Goal: Task Accomplishment & Management: Manage account settings

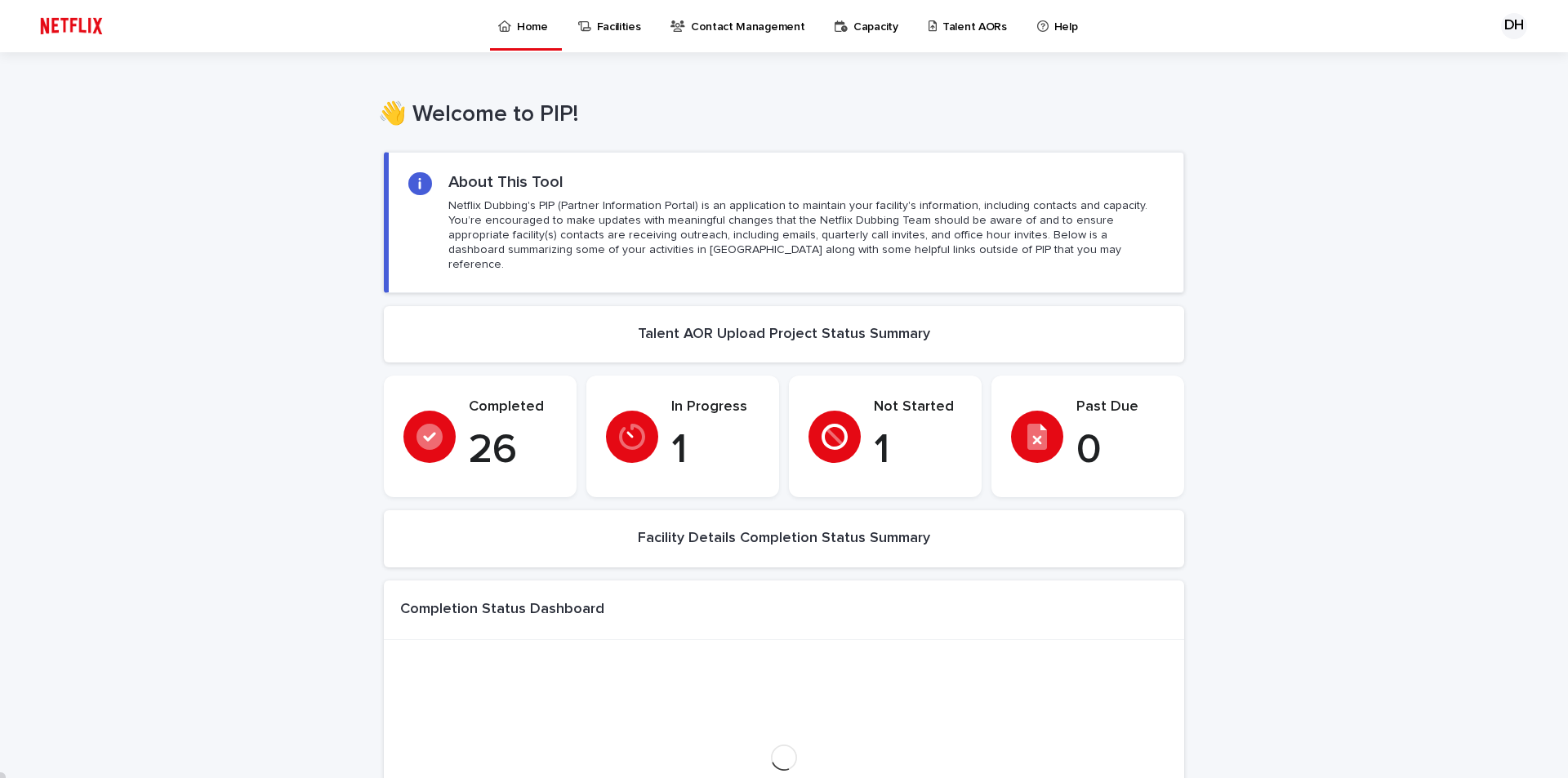
click at [942, 32] on p "Talent AORs" at bounding box center [975, 17] width 64 height 34
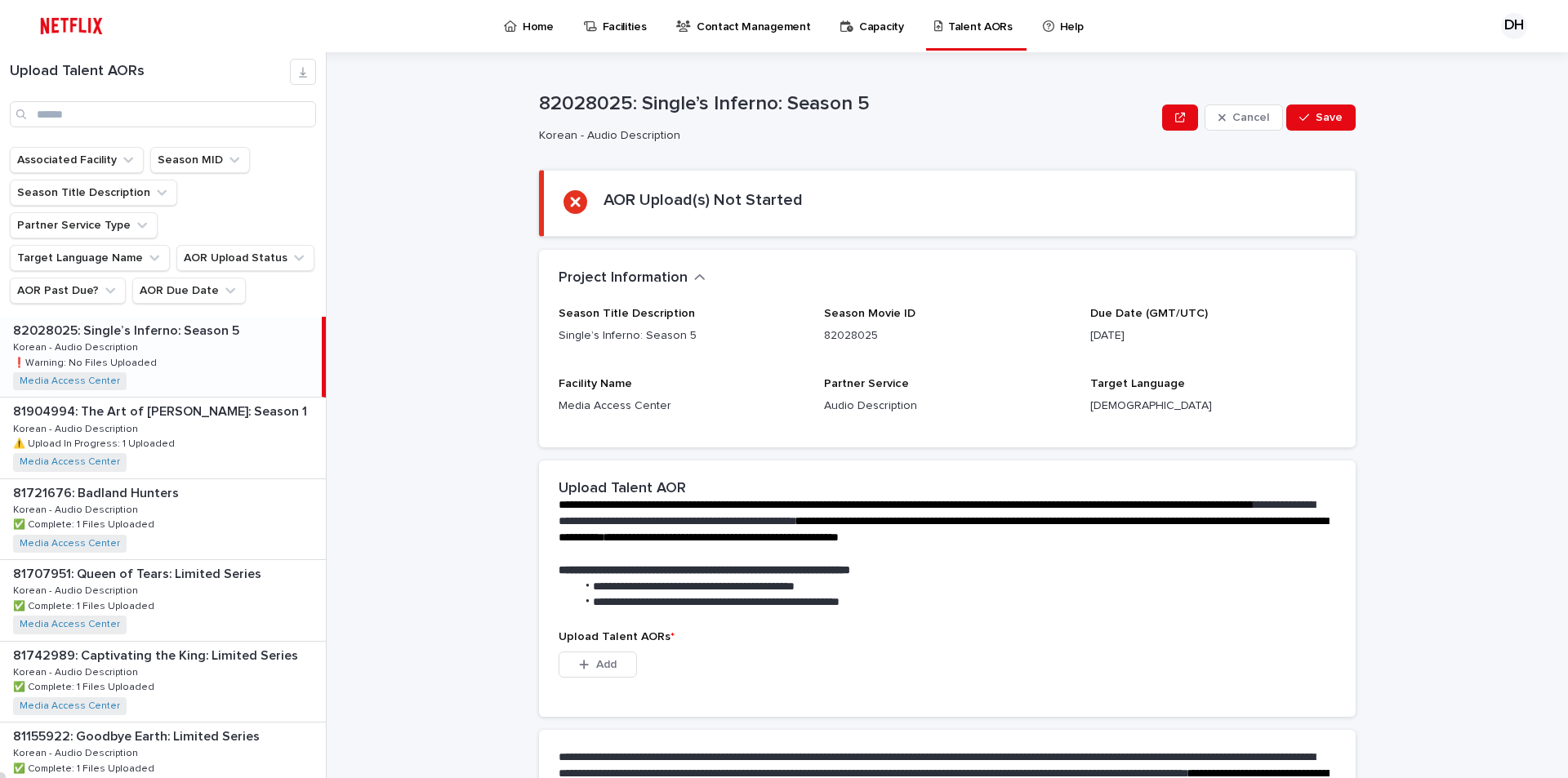
click at [130, 319] on p "82028025: Single’s Inferno: Season 5" at bounding box center [127, 329] width 229 height 18
click at [134, 354] on p "❗️Warning: No Files Uploaded" at bounding box center [87, 362] width 147 height 15
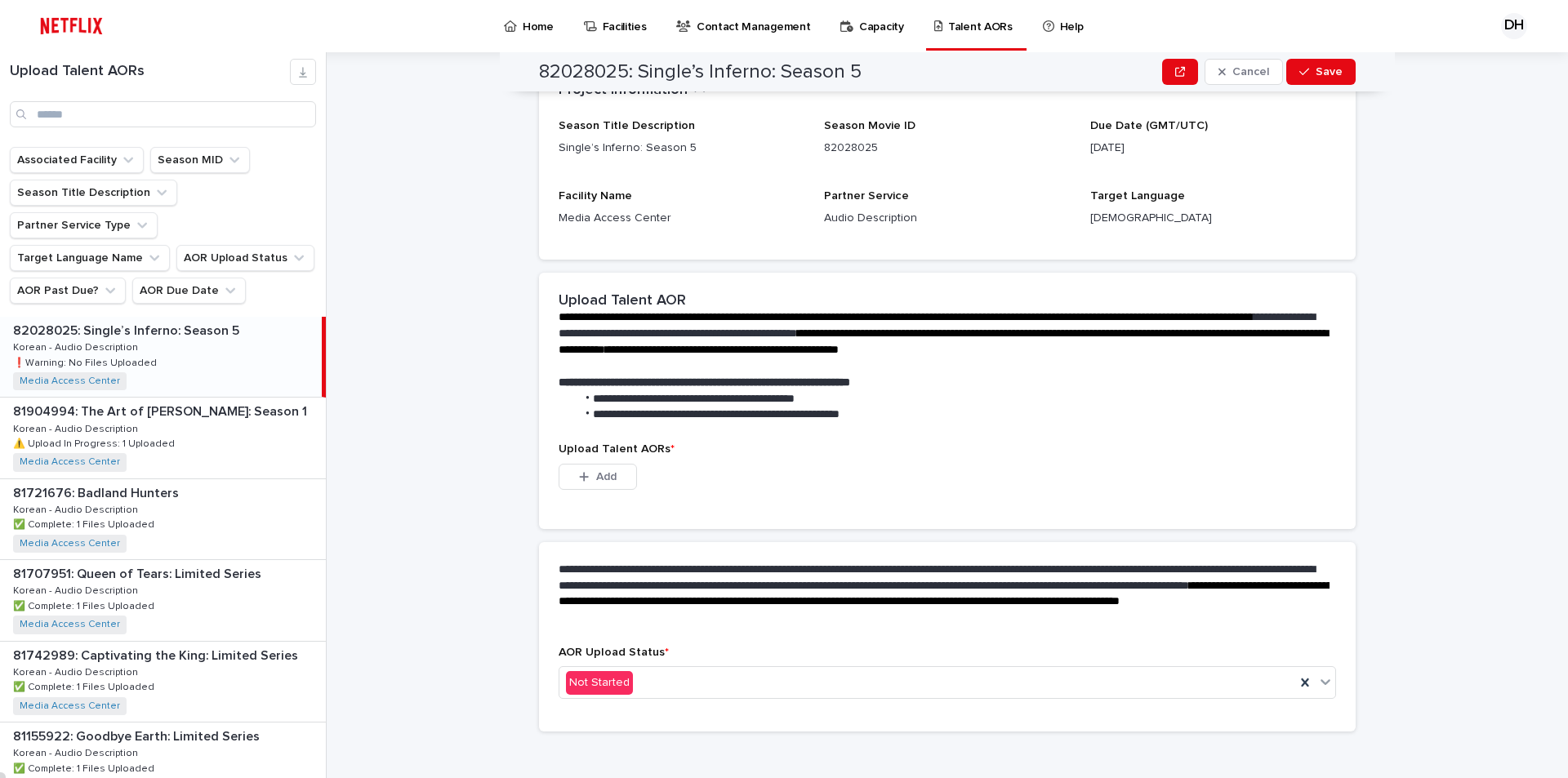
scroll to position [201, 0]
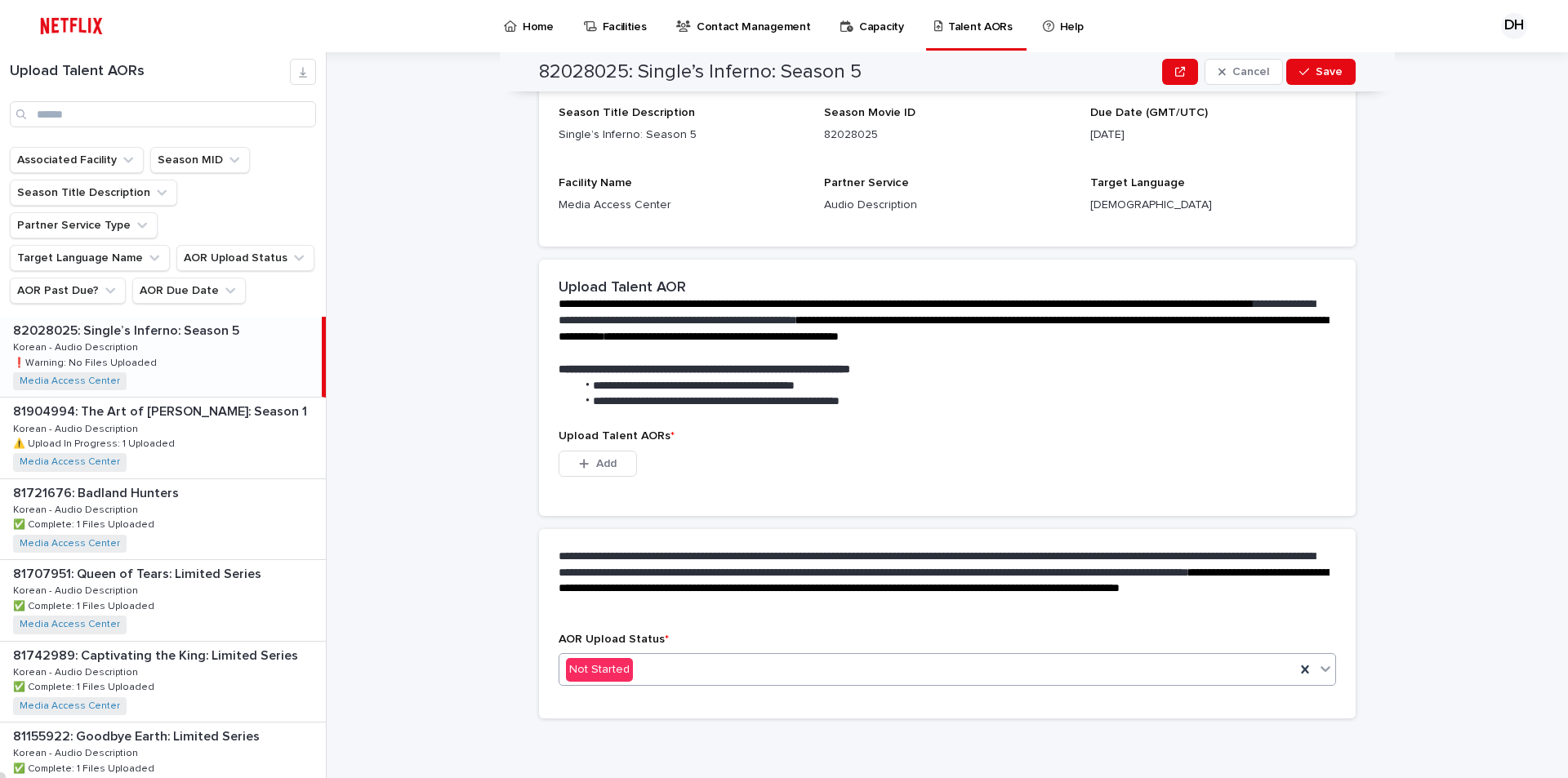
click at [635, 662] on div "Not Started" at bounding box center [927, 669] width 735 height 27
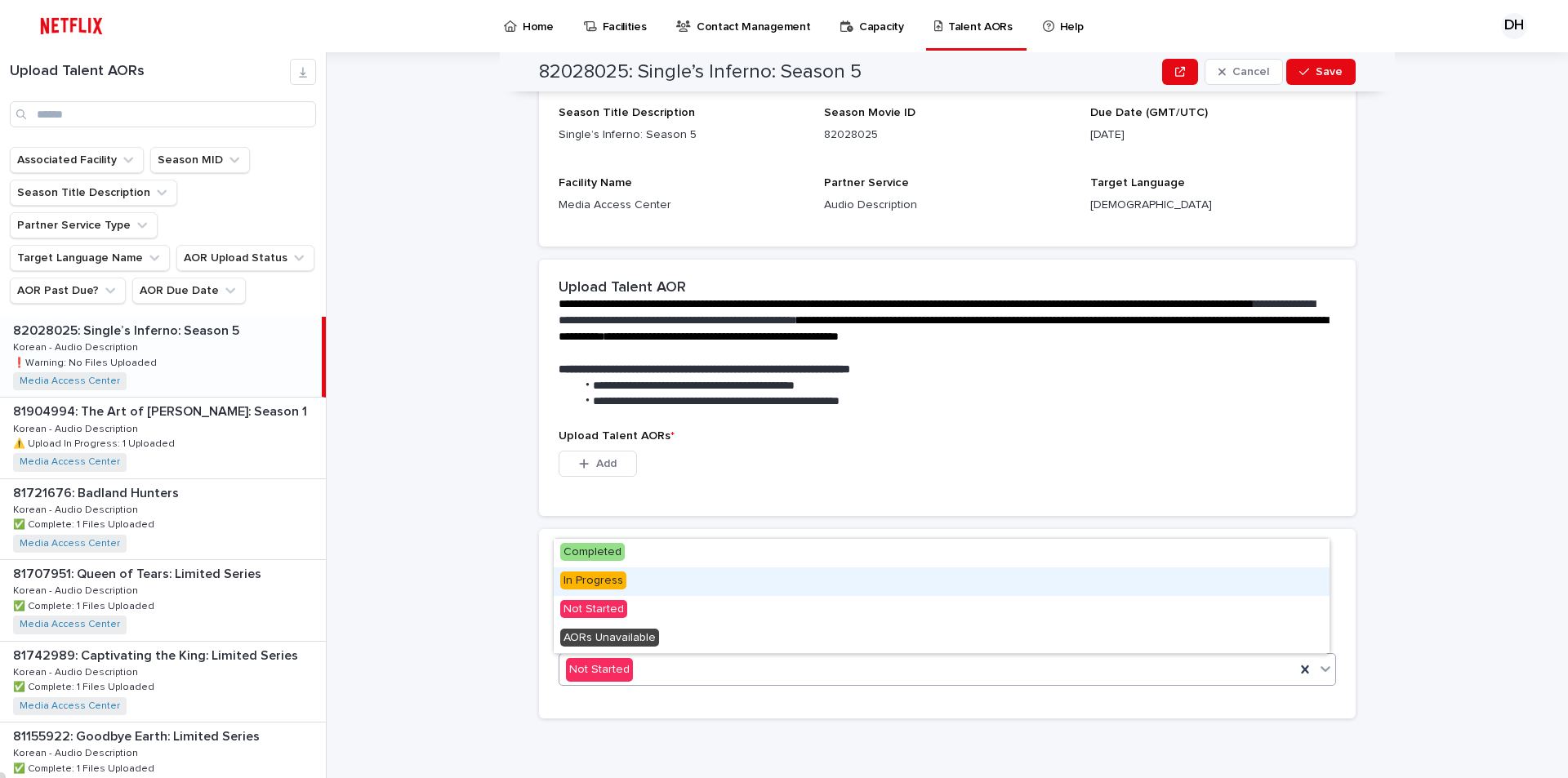
click at [599, 586] on span "In Progress" at bounding box center [593, 579] width 66 height 17
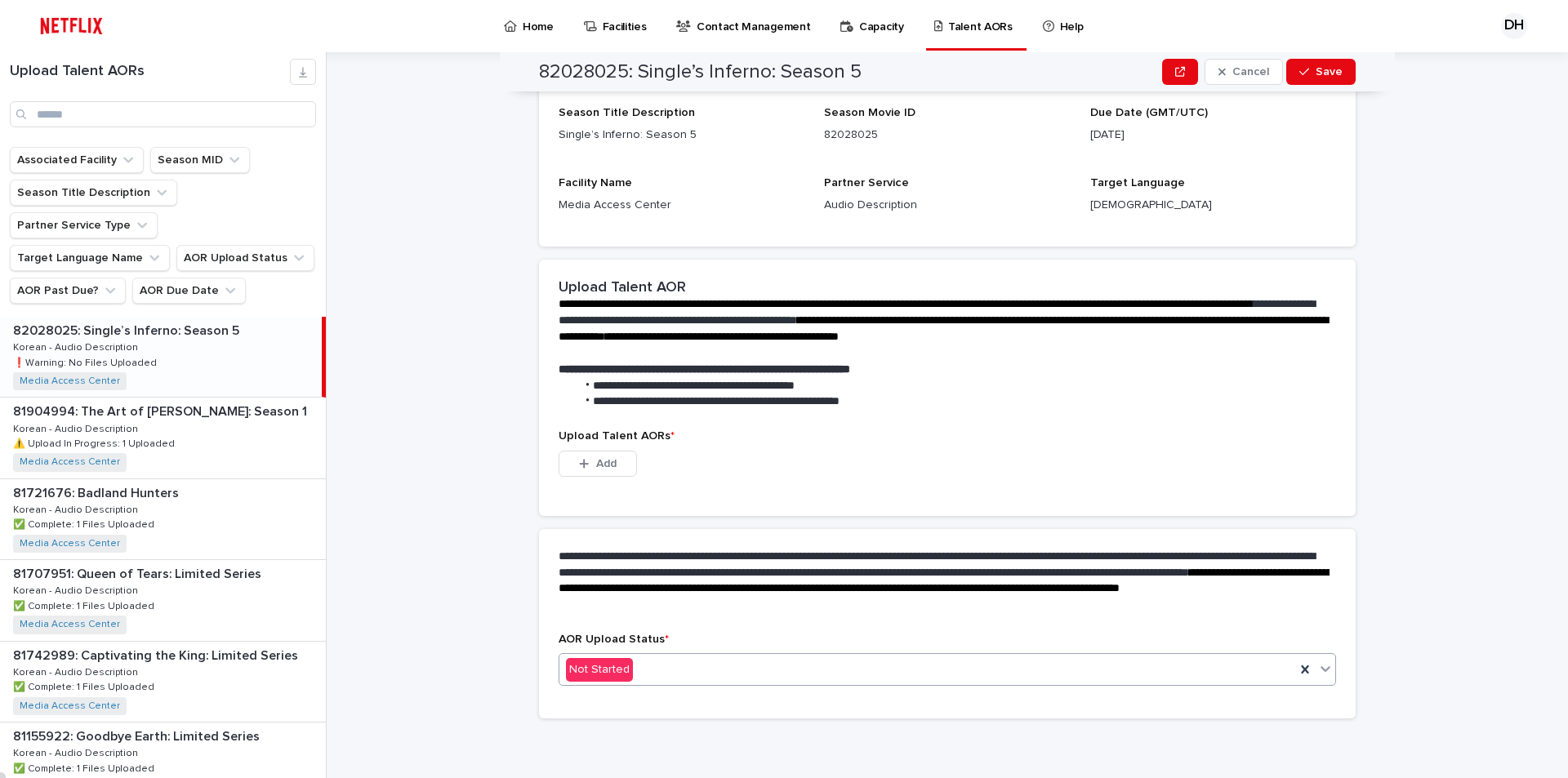
scroll to position [121, 0]
click at [606, 459] on span "Add" at bounding box center [606, 463] width 20 height 11
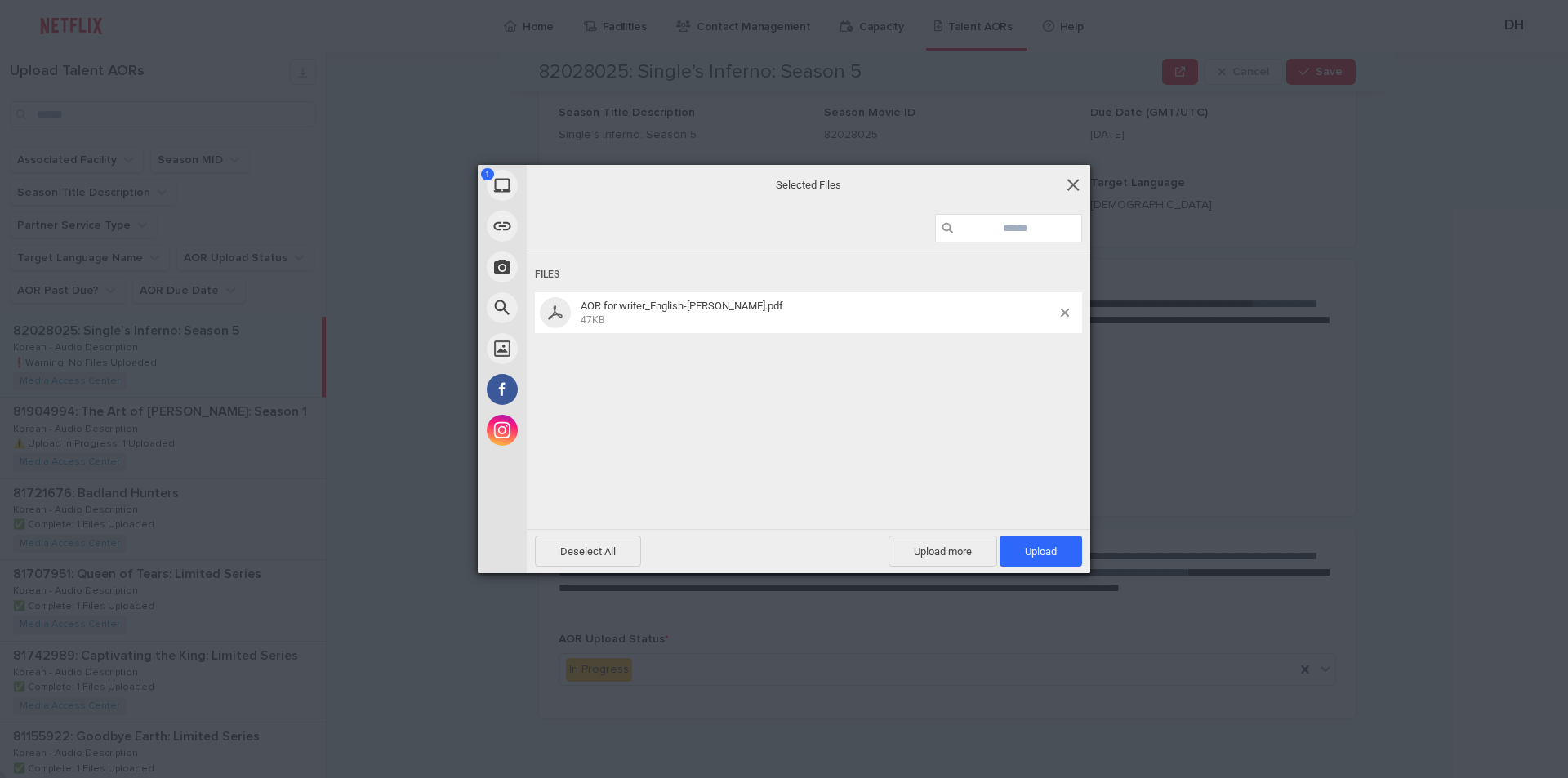
click at [1074, 183] on span at bounding box center [1072, 184] width 18 height 17
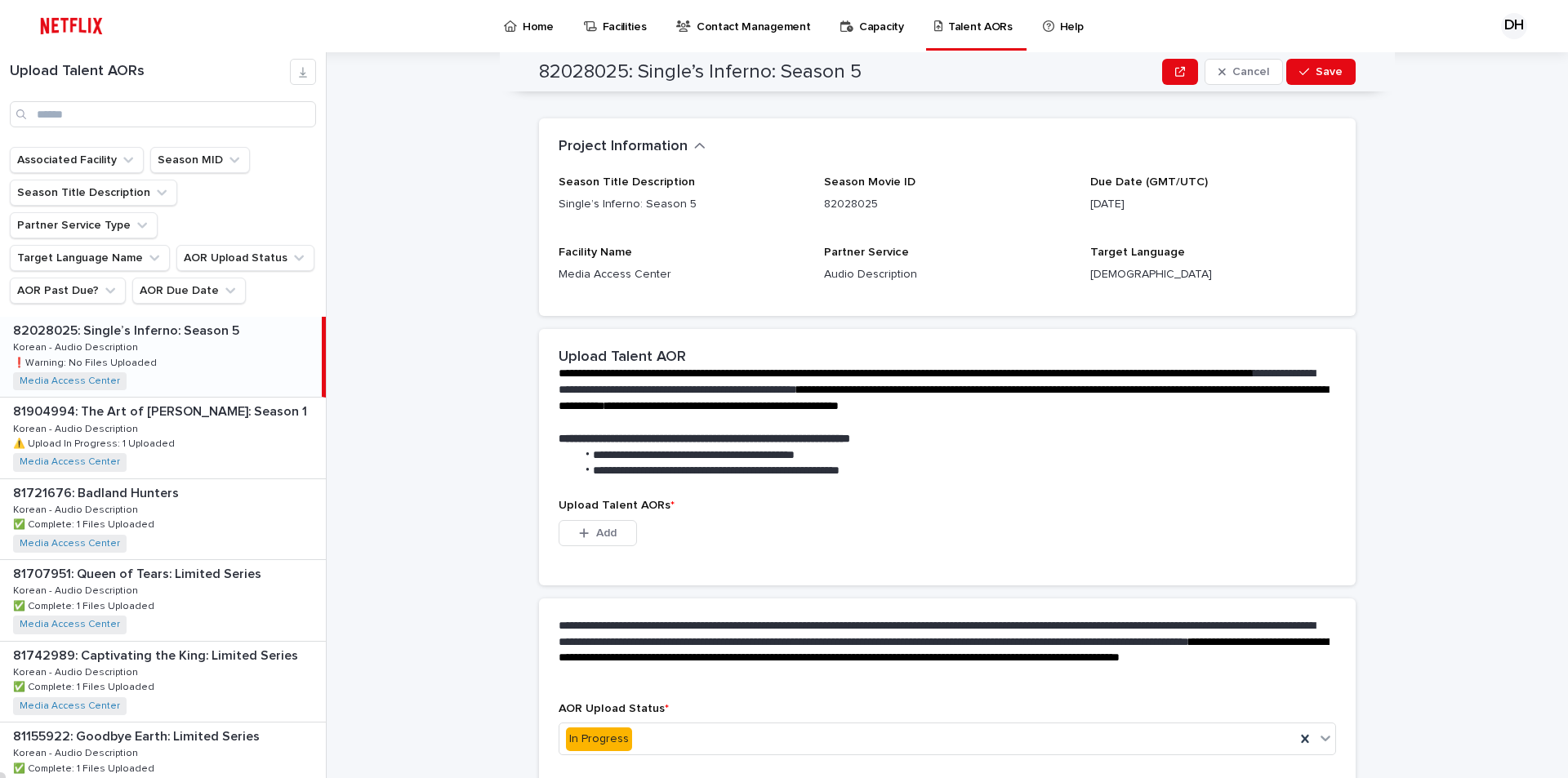
scroll to position [0, 0]
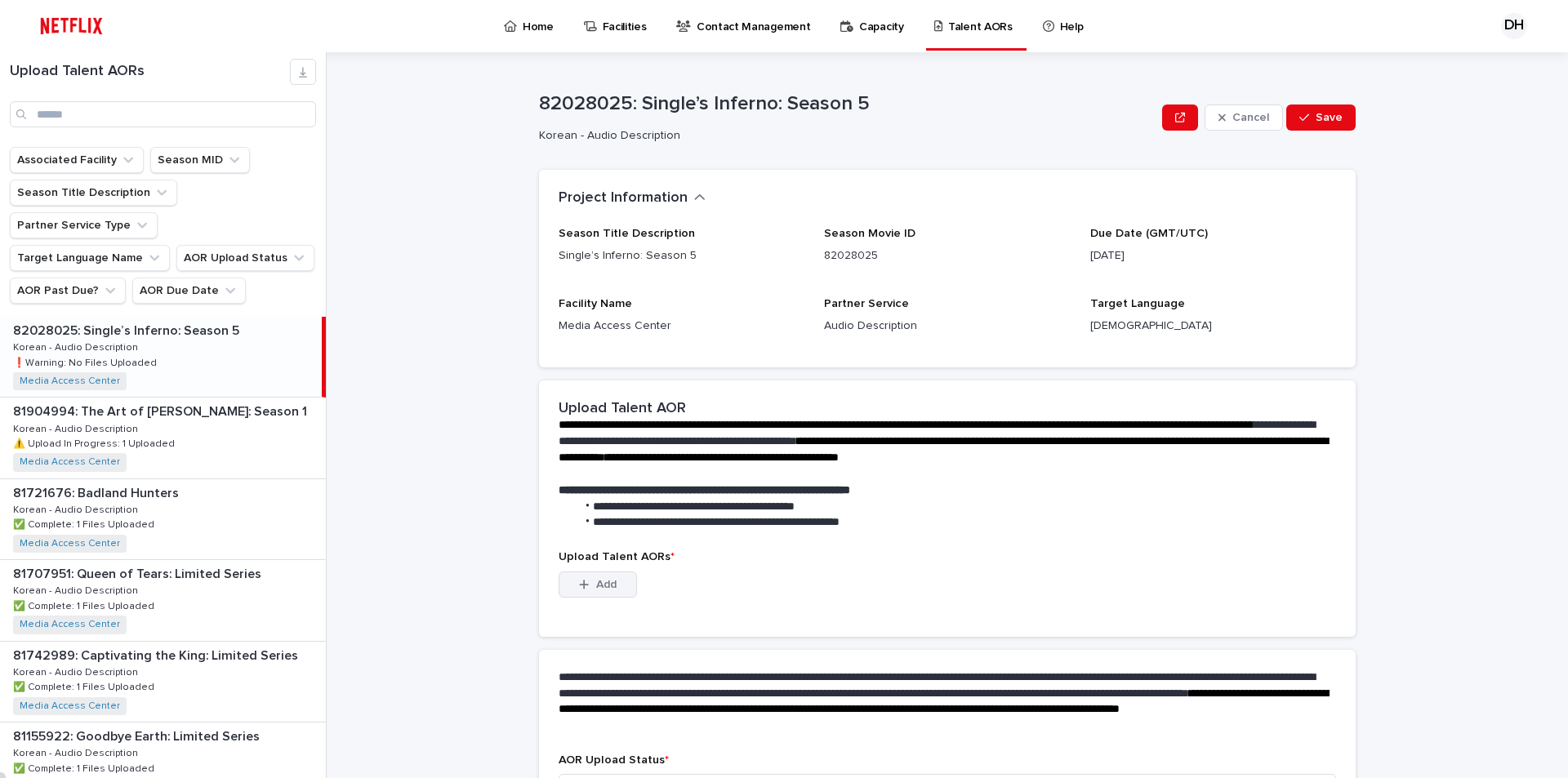
click at [573, 597] on button "Add" at bounding box center [597, 584] width 78 height 26
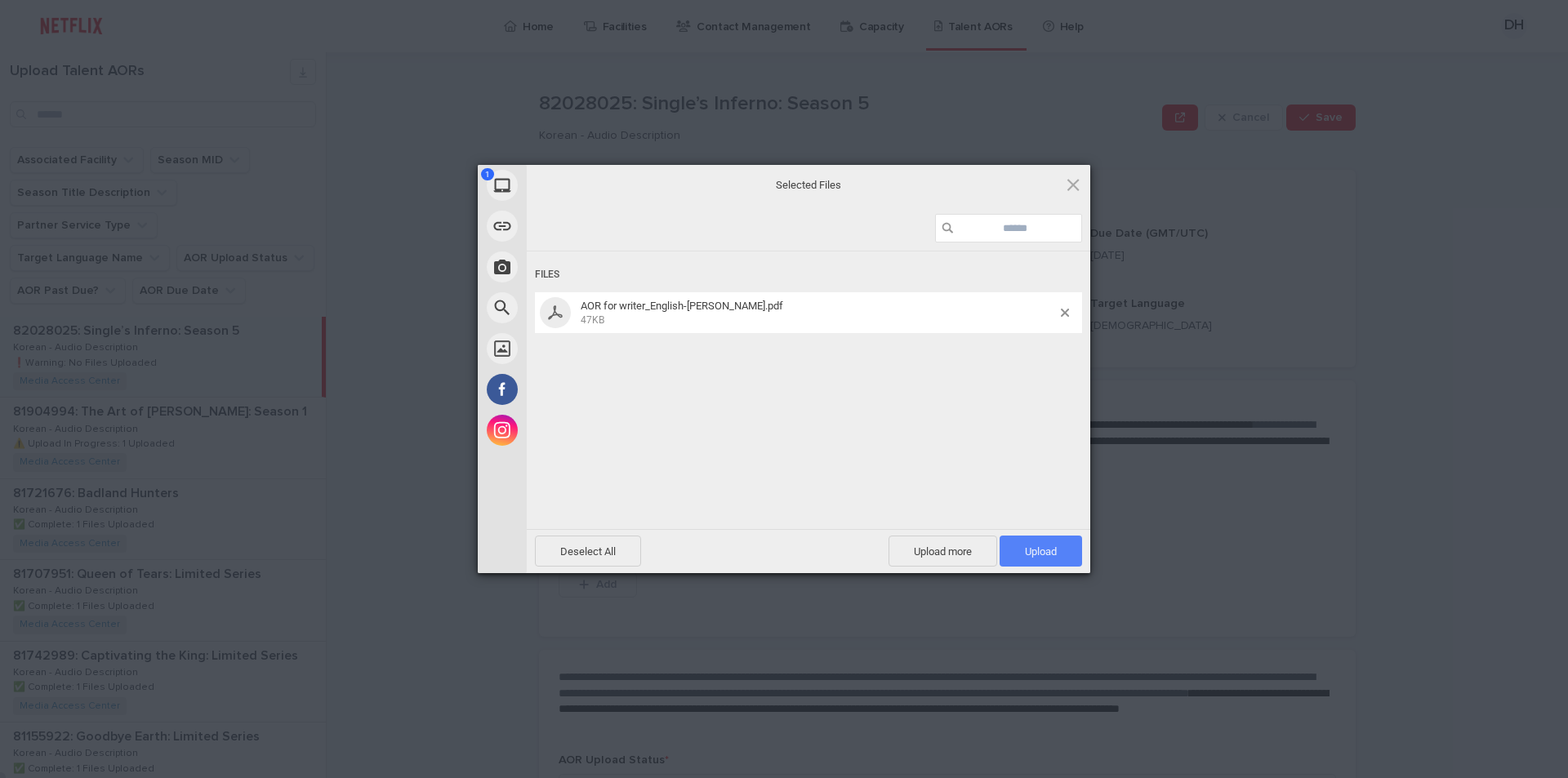
click at [1029, 549] on span "Upload 1" at bounding box center [1040, 551] width 32 height 12
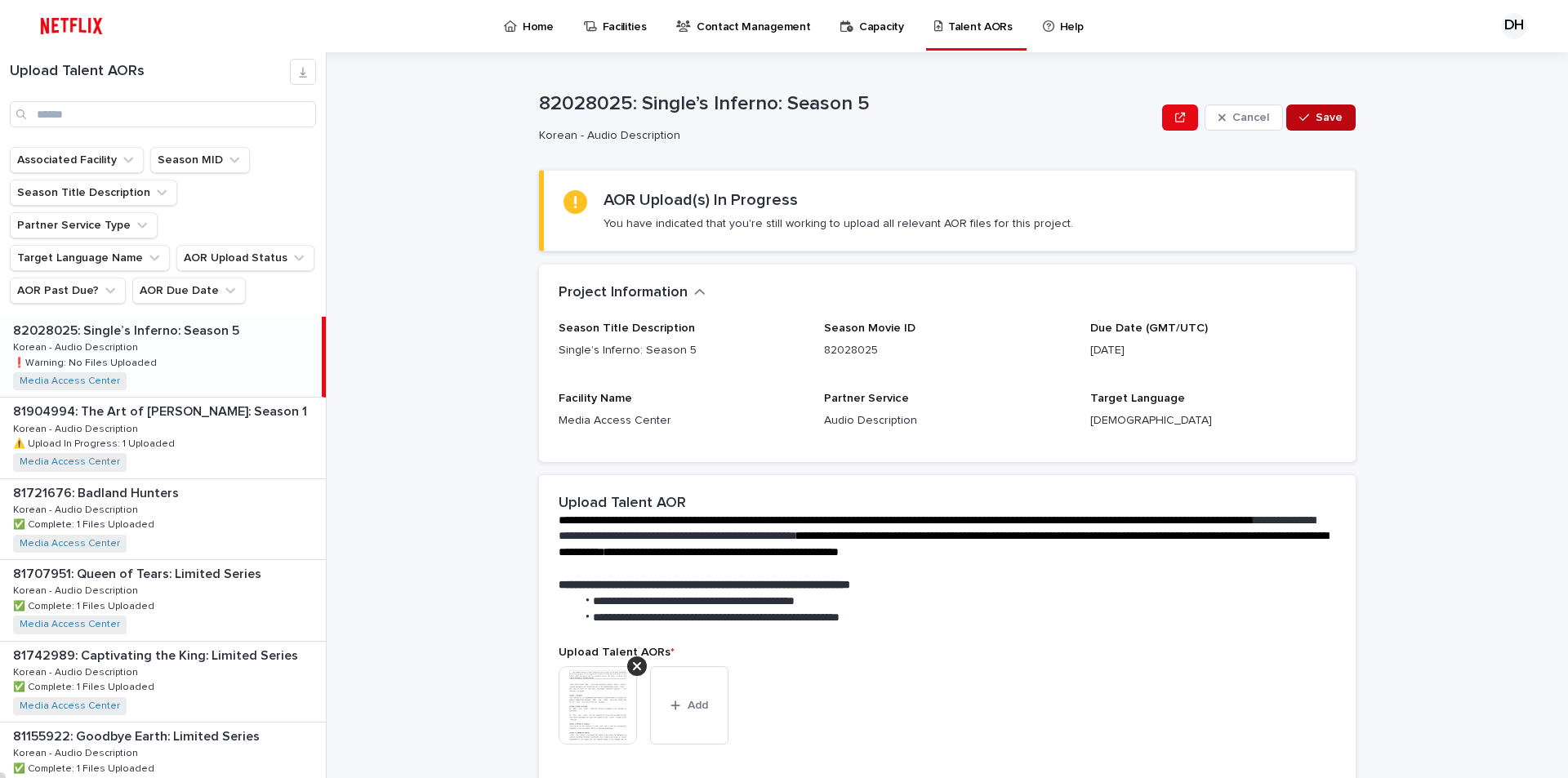
click at [1316, 119] on span "Save" at bounding box center [1328, 117] width 27 height 11
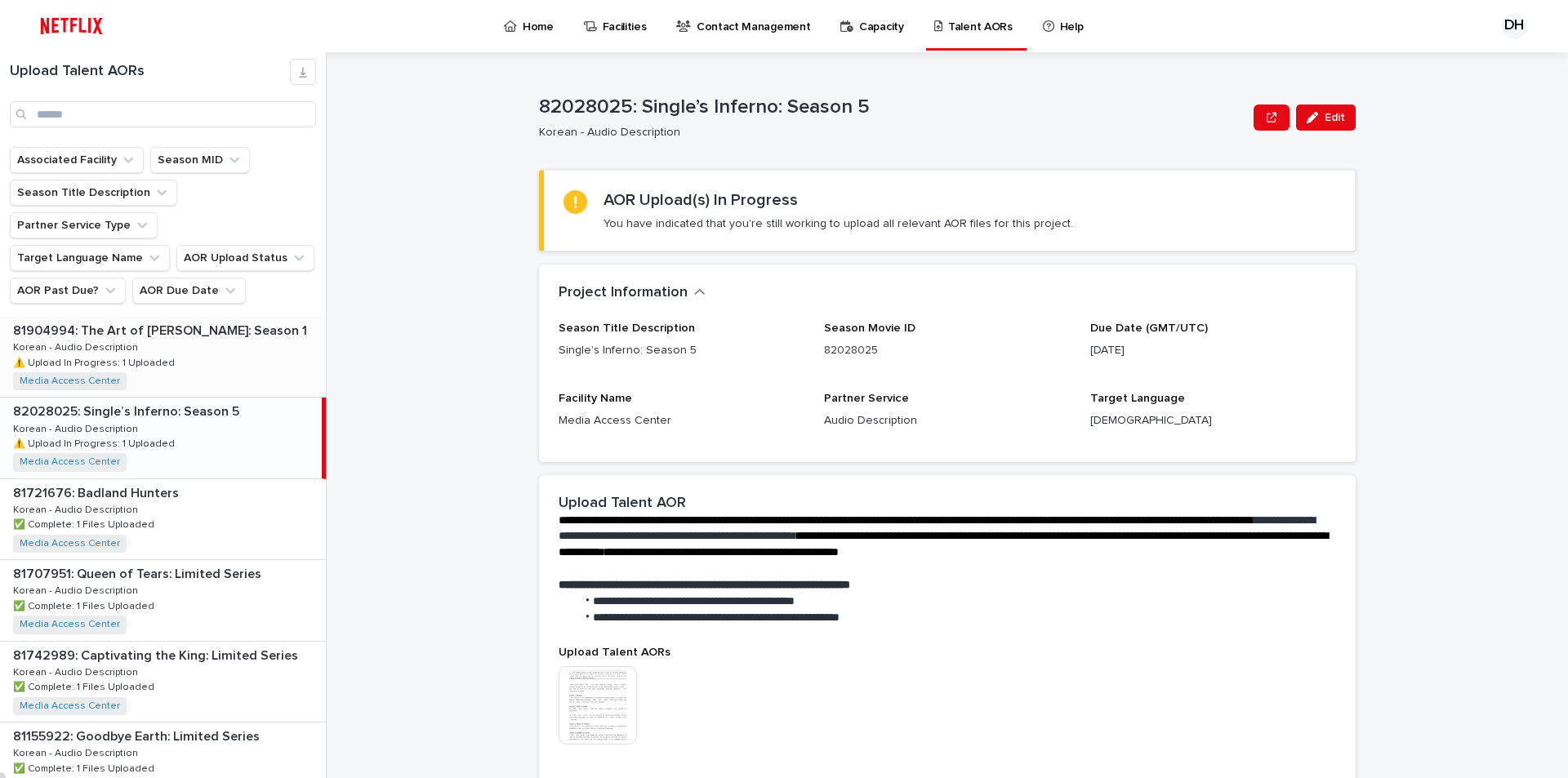
click at [146, 317] on div "81904994: The Art of [PERSON_NAME]: Season 1 81904994: The Art of [PERSON_NAME]…" at bounding box center [163, 356] width 326 height 80
click at [174, 398] on div "82028025: Single’s Inferno: Season 5 82028025: Single’s Inferno: Season 5 Korea…" at bounding box center [163, 437] width 326 height 80
click at [152, 317] on div "81904994: The Art of [PERSON_NAME]: Season 1 81904994: The Art of [PERSON_NAME]…" at bounding box center [163, 356] width 326 height 80
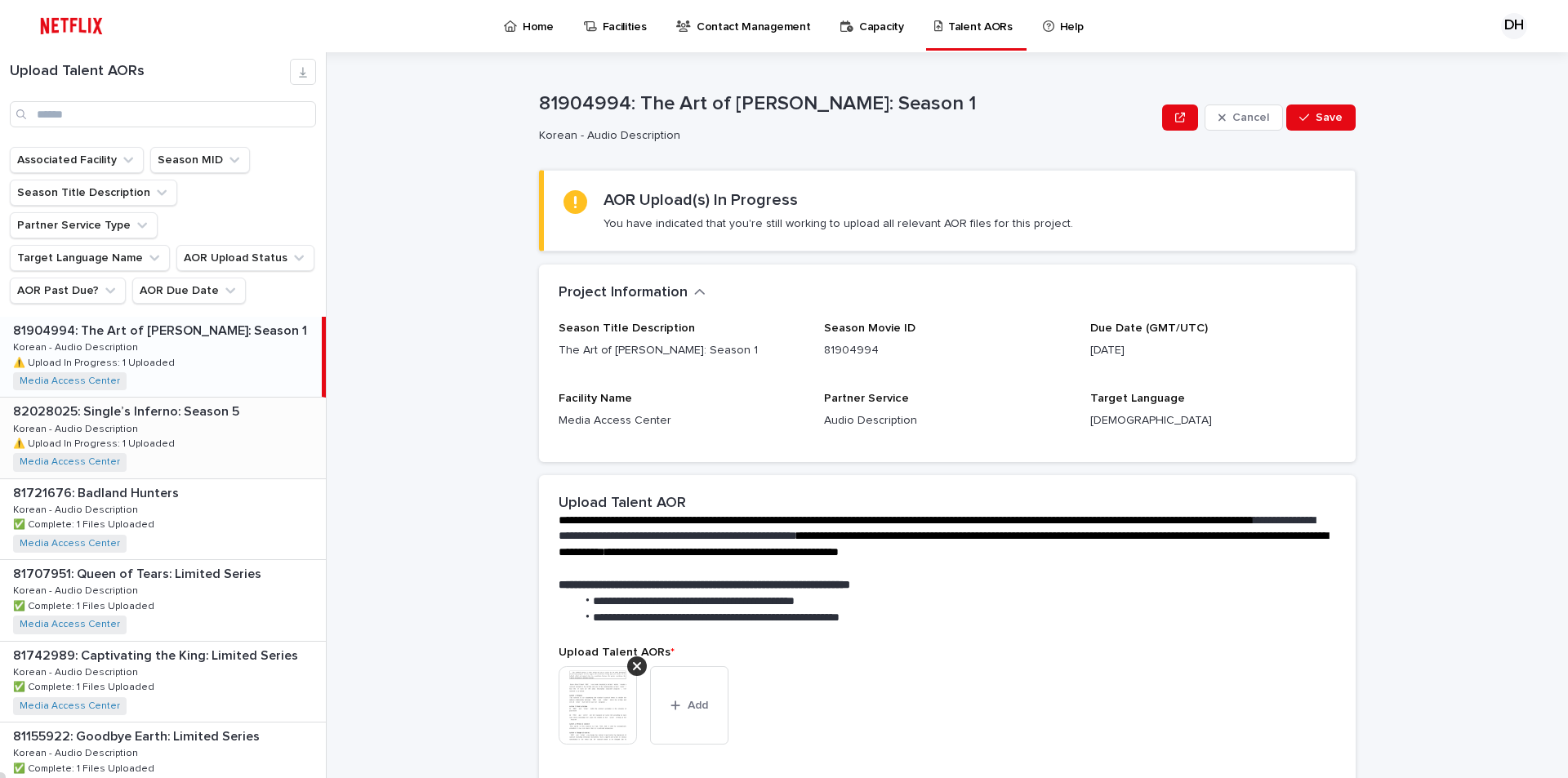
click at [190, 398] on div "82028025: Single’s Inferno: Season 5 82028025: Single’s Inferno: Season 5 Korea…" at bounding box center [163, 437] width 326 height 80
